Goal: Information Seeking & Learning: Learn about a topic

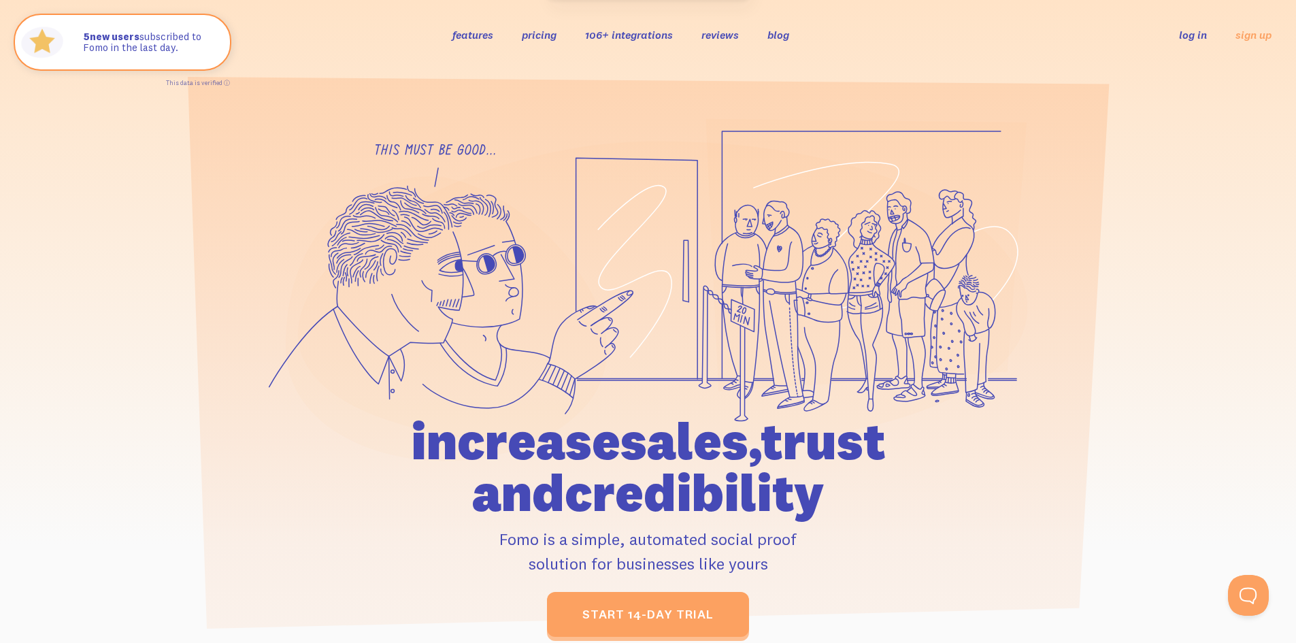
drag, startPoint x: 631, startPoint y: 561, endPoint x: 798, endPoint y: 555, distance: 167.5
click at [798, 555] on p "Fomo is a simple, automated social proof solution for businesses like yours" at bounding box center [648, 551] width 630 height 49
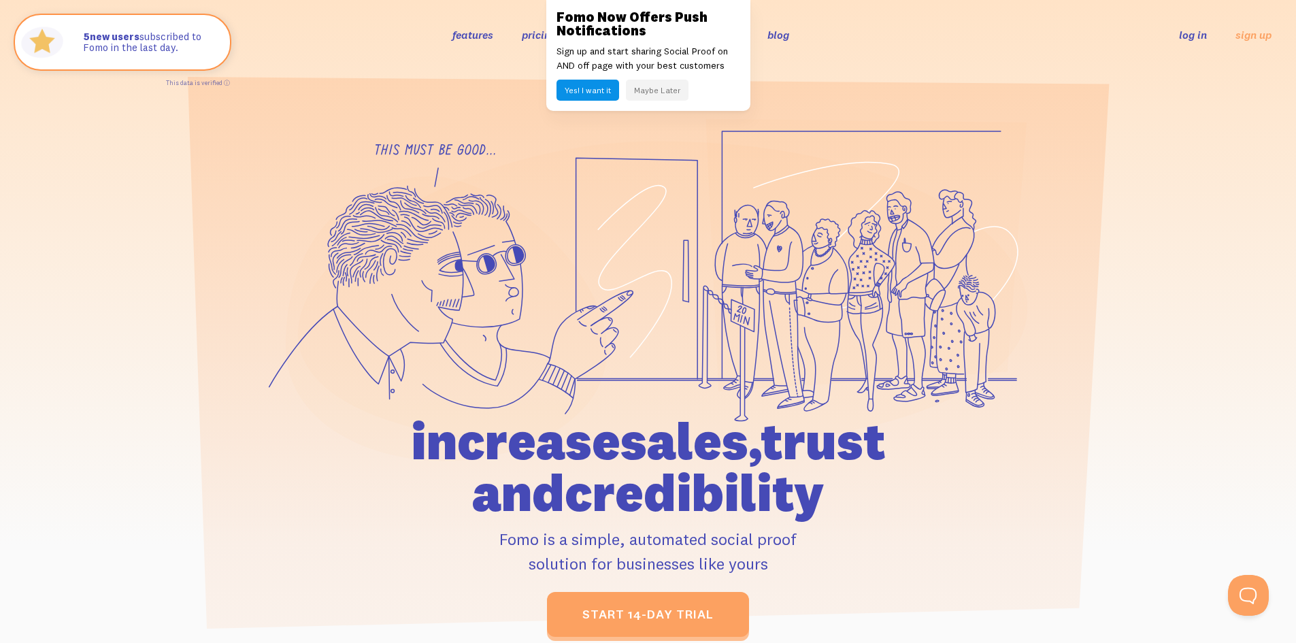
click at [798, 556] on p "Fomo is a simple, automated social proof solution for businesses like yours" at bounding box center [648, 551] width 630 height 49
click at [663, 88] on button "Maybe Later" at bounding box center [657, 90] width 63 height 21
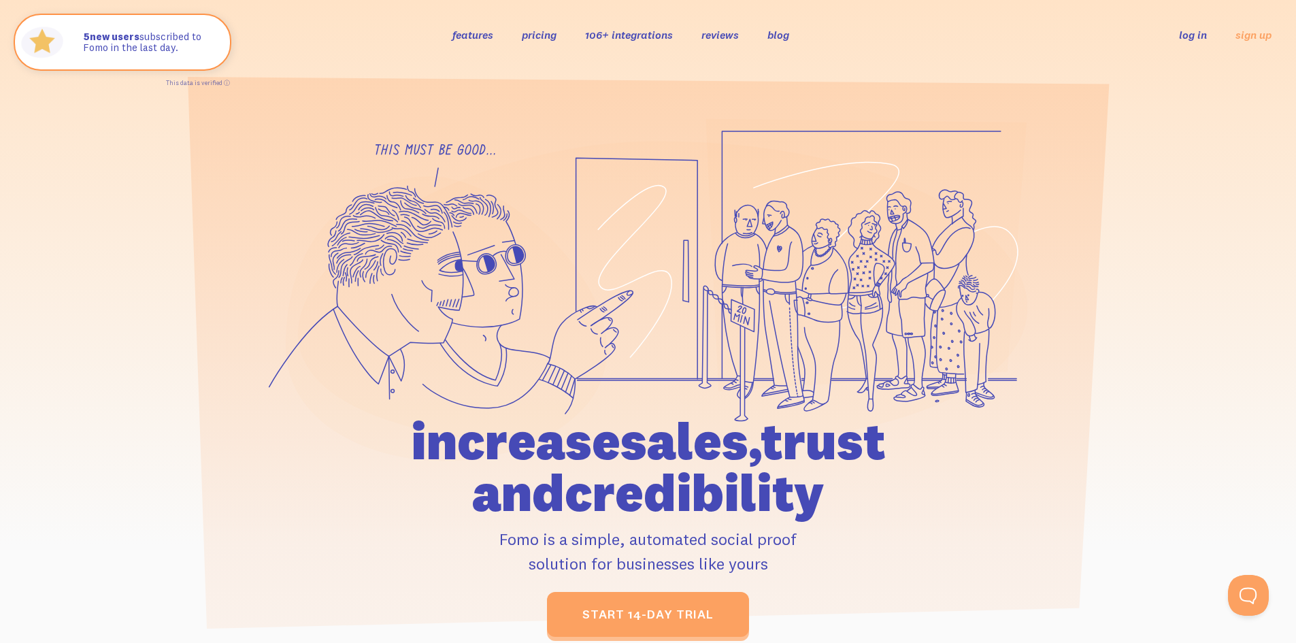
click at [654, 40] on link "106+ integrations" at bounding box center [629, 35] width 88 height 14
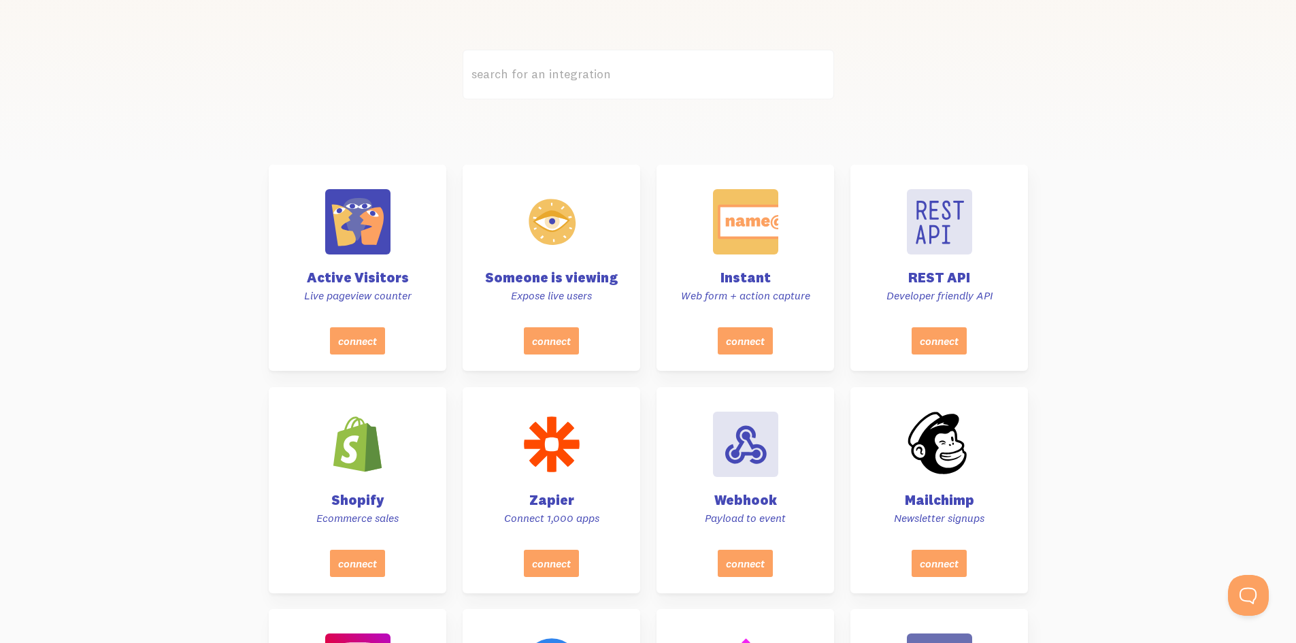
scroll to position [408, 0]
